Goal: Find specific page/section: Find specific page/section

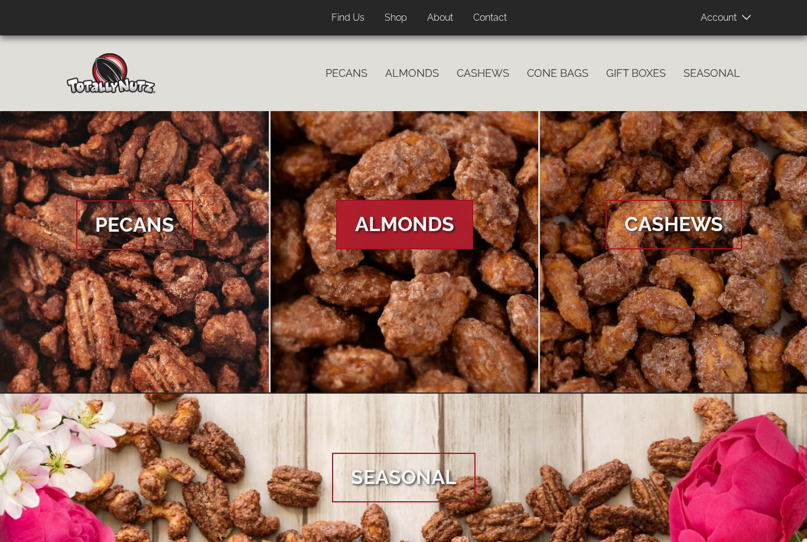
click at [376, 227] on span "Almonds" at bounding box center [404, 225] width 137 height 50
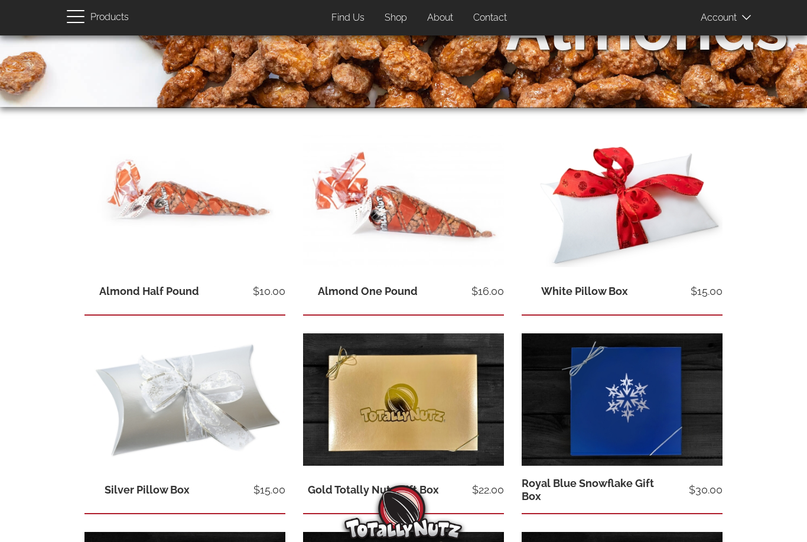
scroll to position [145, 0]
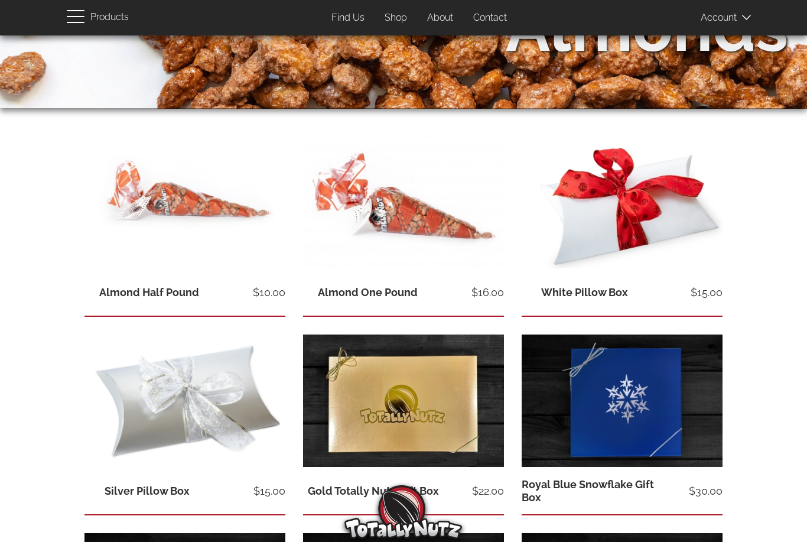
click at [79, 22] on span "button" at bounding box center [76, 22] width 18 height 1
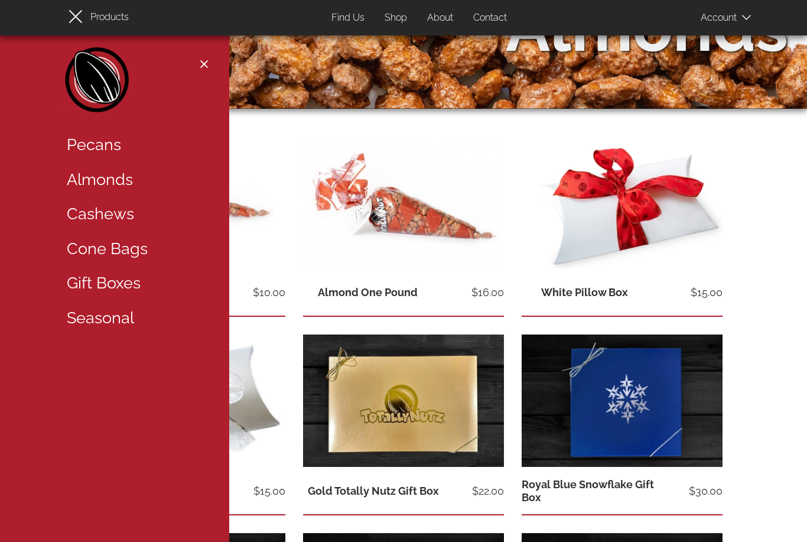
click at [352, 15] on link "Find Us" at bounding box center [348, 18] width 51 height 23
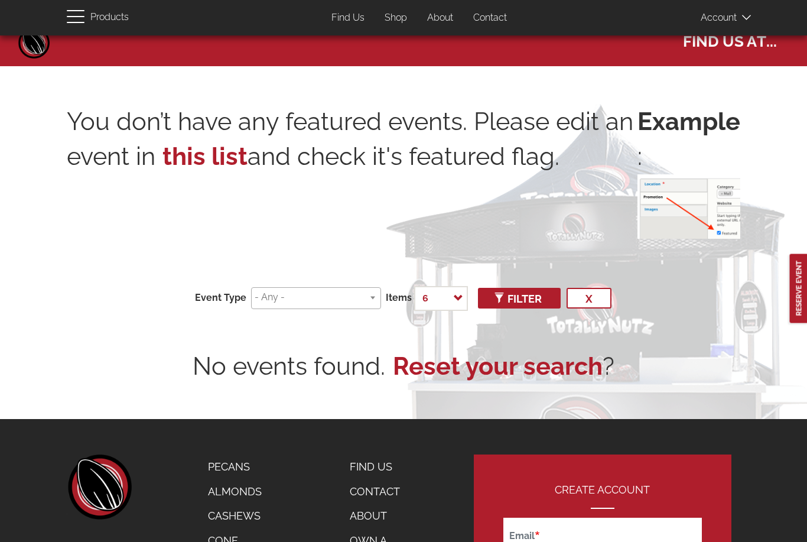
click at [288, 295] on input "search" at bounding box center [314, 298] width 119 height 14
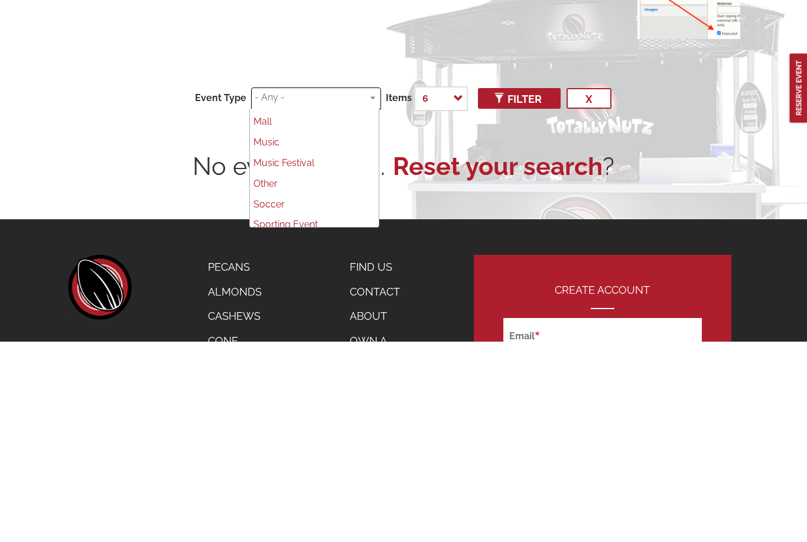
scroll to position [244, 0]
select select "76"
